Goal: Information Seeking & Learning: Learn about a topic

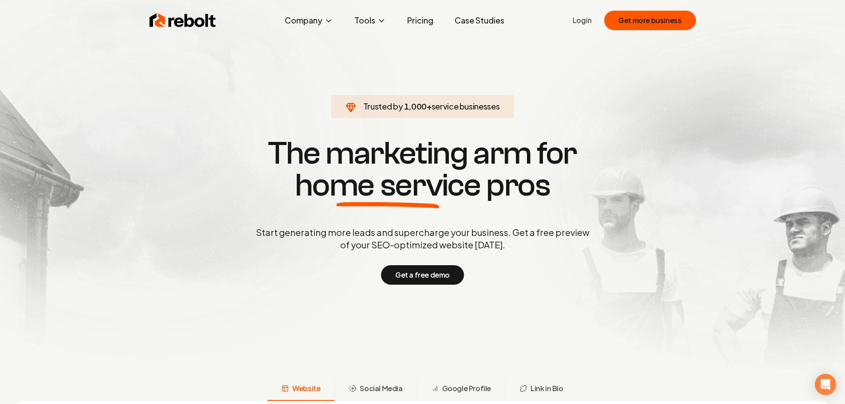
click at [411, 21] on link "Pricing" at bounding box center [420, 21] width 40 height 18
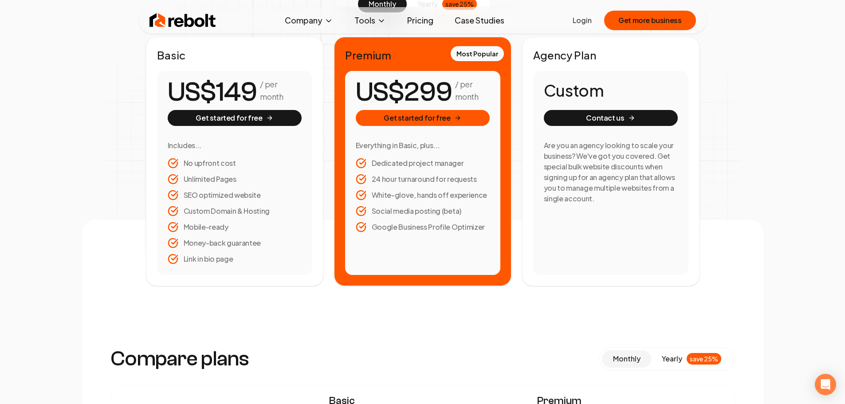
scroll to position [155, 0]
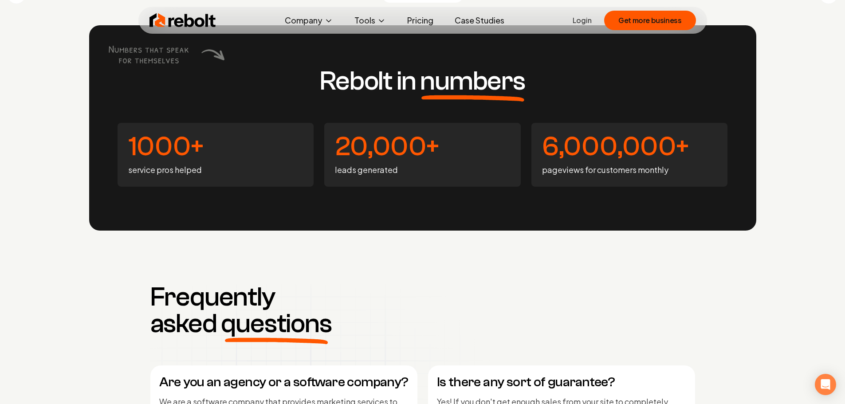
scroll to position [4162, 0]
